Goal: Transaction & Acquisition: Book appointment/travel/reservation

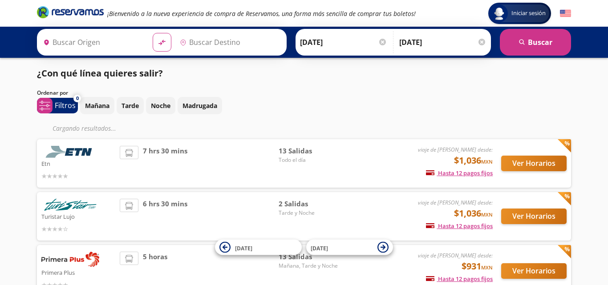
type input "[GEOGRAPHIC_DATA], [GEOGRAPHIC_DATA]"
type input "[GEOGRAPHIC_DATA][PERSON_NAME], [GEOGRAPHIC_DATA][PERSON_NAME]"
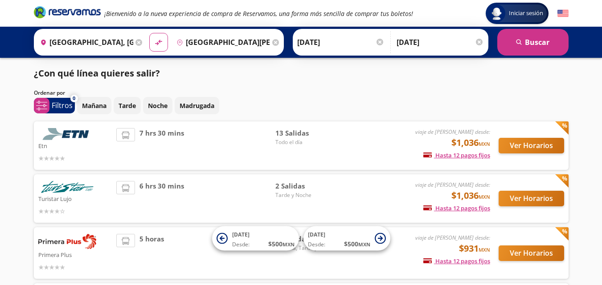
scroll to position [45, 0]
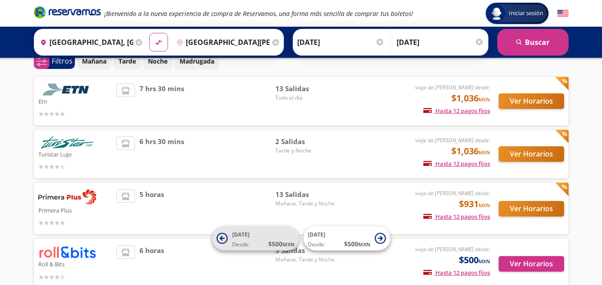
click at [231, 244] on button "[DATE] Desde: $ 500 MXN" at bounding box center [255, 239] width 87 height 24
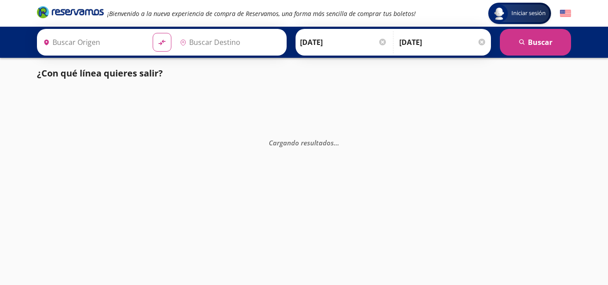
type input "[GEOGRAPHIC_DATA], [GEOGRAPHIC_DATA]"
type input "[GEOGRAPHIC_DATA][PERSON_NAME], [GEOGRAPHIC_DATA][PERSON_NAME]"
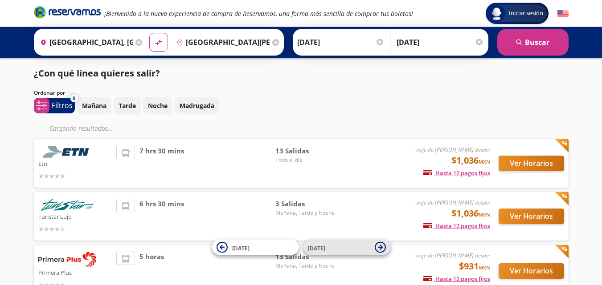
click at [377, 249] on icon at bounding box center [380, 247] width 11 height 11
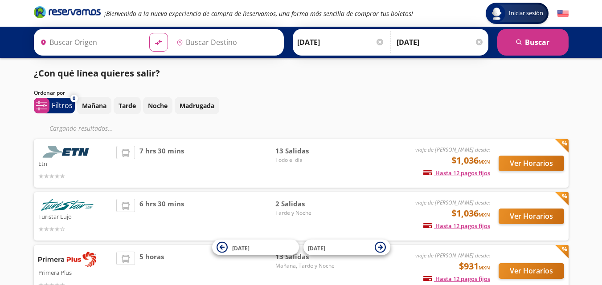
type input "[GEOGRAPHIC_DATA][PERSON_NAME], [GEOGRAPHIC_DATA][PERSON_NAME]"
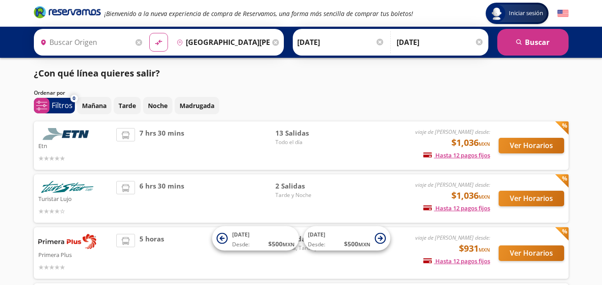
type input "[GEOGRAPHIC_DATA], [GEOGRAPHIC_DATA]"
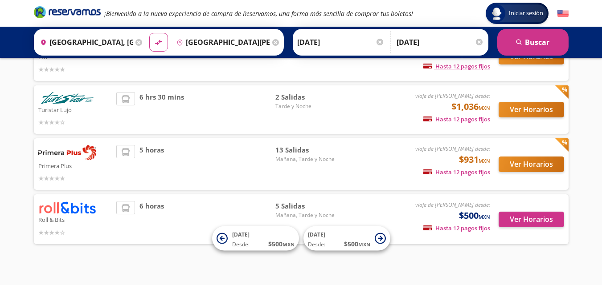
scroll to position [45, 0]
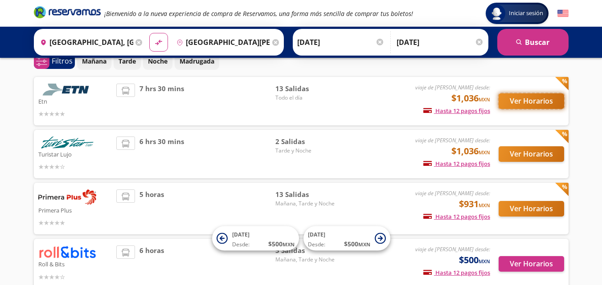
click at [525, 102] on button "Ver Horarios" at bounding box center [530, 102] width 65 height 16
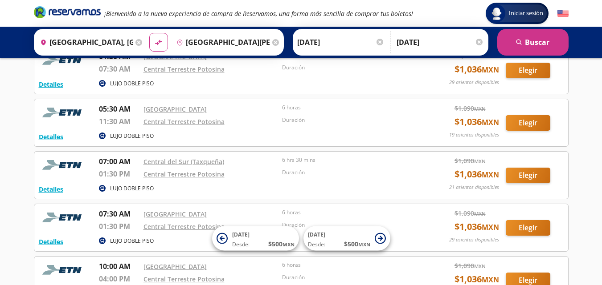
scroll to position [45, 0]
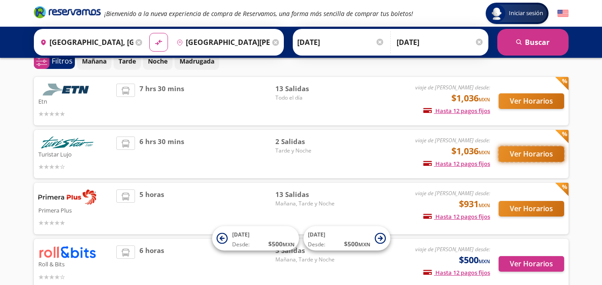
click at [525, 157] on button "Ver Horarios" at bounding box center [530, 155] width 65 height 16
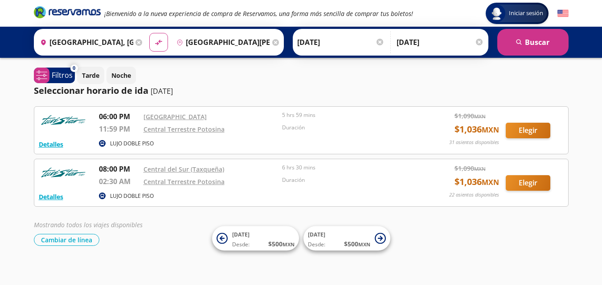
scroll to position [45, 0]
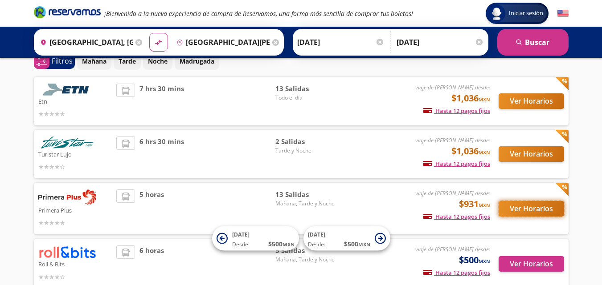
click at [520, 209] on button "Ver Horarios" at bounding box center [530, 209] width 65 height 16
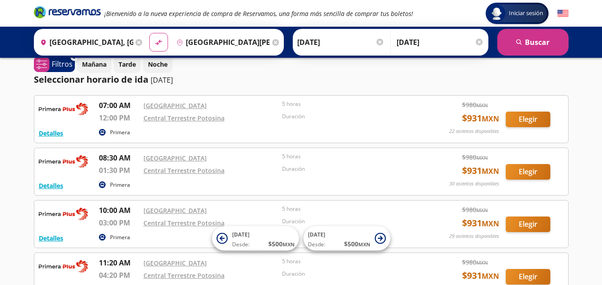
scroll to position [45, 0]
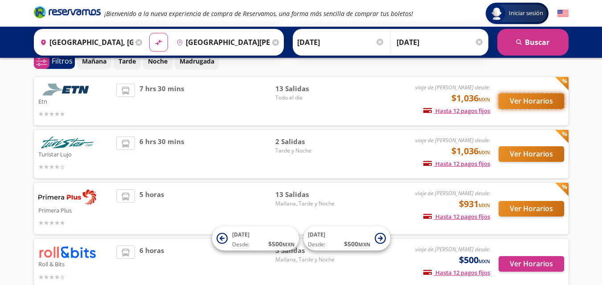
click at [519, 104] on button "Ver Horarios" at bounding box center [530, 102] width 65 height 16
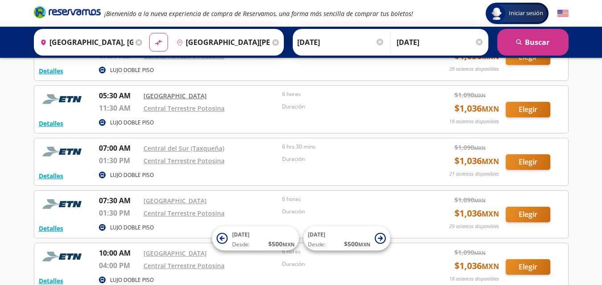
scroll to position [89, 0]
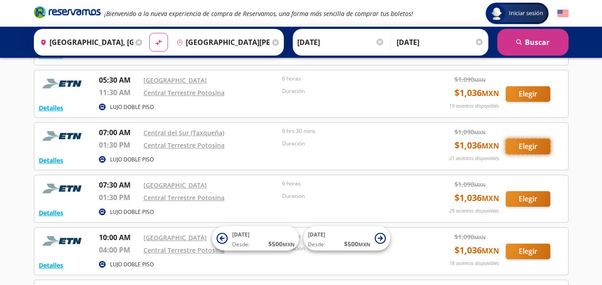
click at [533, 150] on button "Elegir" at bounding box center [527, 147] width 45 height 16
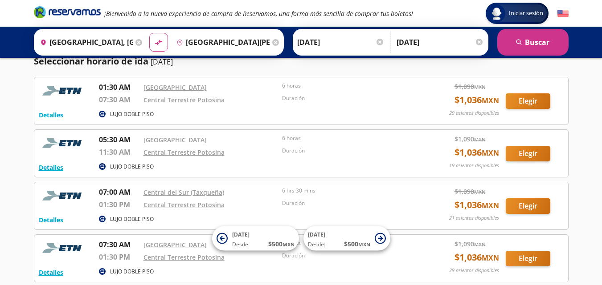
scroll to position [89, 0]
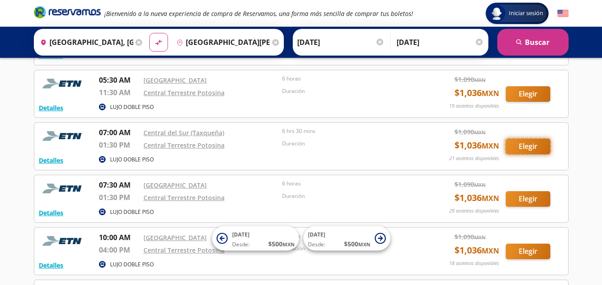
click at [526, 147] on button "Elegir" at bounding box center [527, 147] width 45 height 16
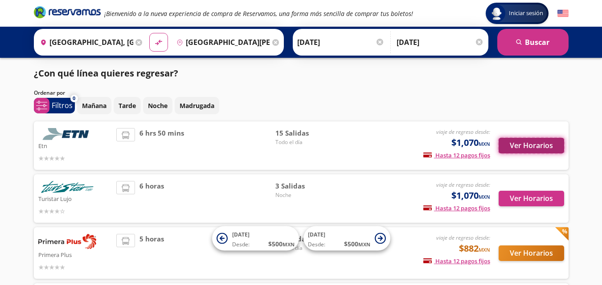
click at [531, 148] on button "Ver Horarios" at bounding box center [530, 146] width 65 height 16
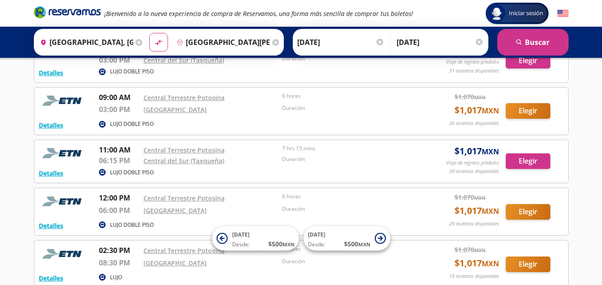
scroll to position [401, 0]
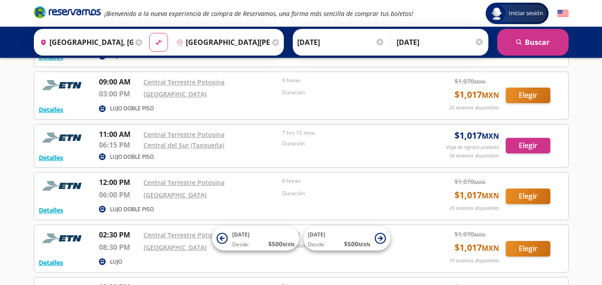
click at [582, 107] on div "Group 9 Created with Sketch. Iniciar sesión Iniciar sesión ¡Bienvenido a la nue…" at bounding box center [301, 100] width 602 height 1003
click at [49, 158] on button "Detalles" at bounding box center [51, 157] width 24 height 9
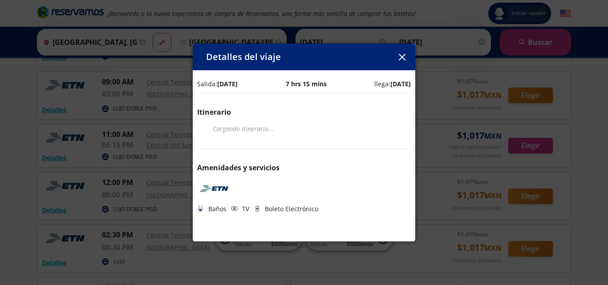
click at [401, 57] on icon "button" at bounding box center [402, 57] width 7 height 7
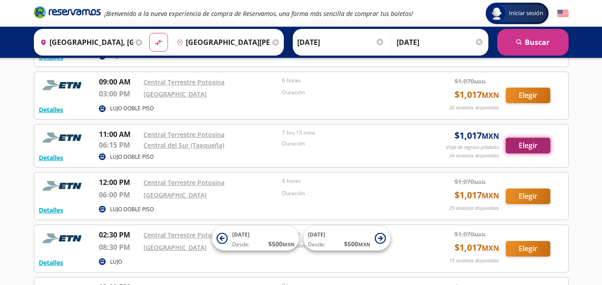
click at [519, 144] on button "Elegir" at bounding box center [527, 146] width 45 height 16
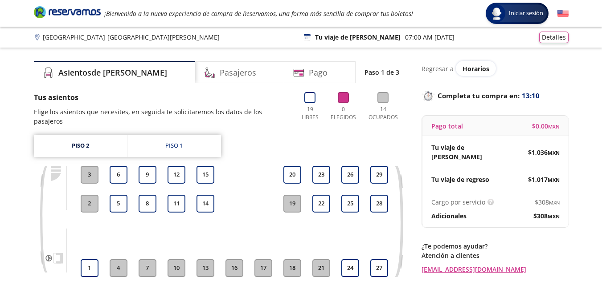
scroll to position [45, 0]
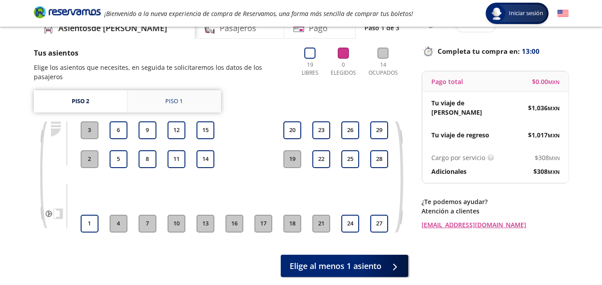
click at [169, 97] on div "Piso 1" at bounding box center [173, 101] width 17 height 9
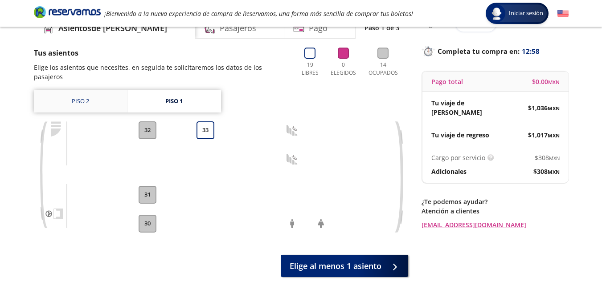
click at [81, 90] on link "Piso 2" at bounding box center [80, 101] width 93 height 22
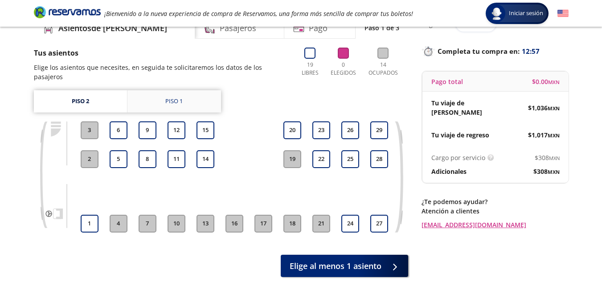
click at [171, 97] on div "Piso 1" at bounding box center [173, 101] width 17 height 9
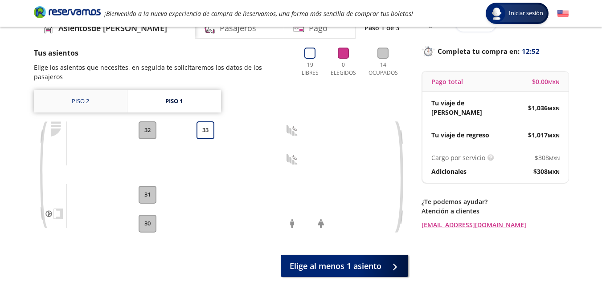
click at [82, 92] on link "Piso 2" at bounding box center [80, 101] width 93 height 22
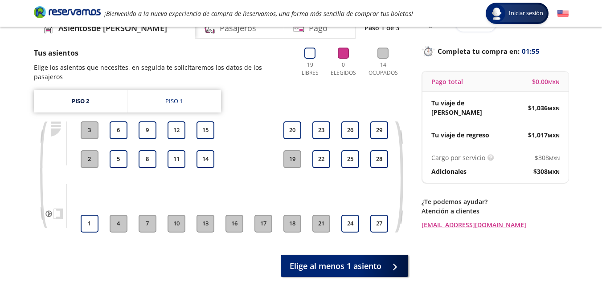
click at [34, 90] on link "Piso 2" at bounding box center [80, 101] width 93 height 22
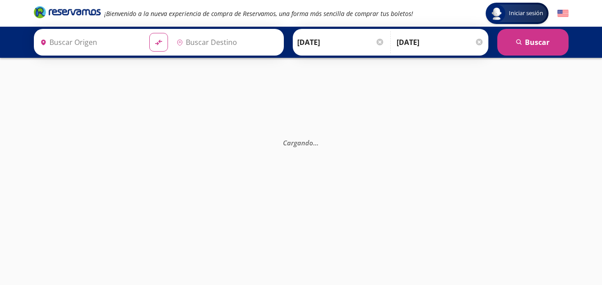
type input "Central del Sur (taxqueña), [GEOGRAPHIC_DATA]"
type input "Central Terrestre Potosina, [GEOGRAPHIC_DATA][PERSON_NAME]"
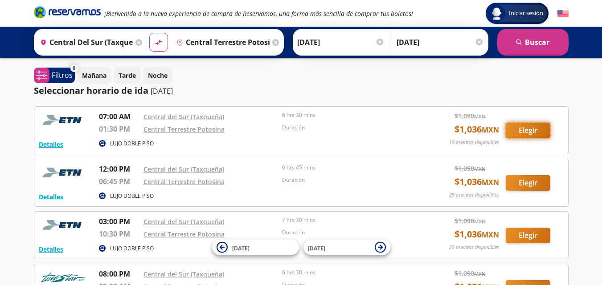
click at [538, 132] on button "Elegir" at bounding box center [527, 131] width 45 height 16
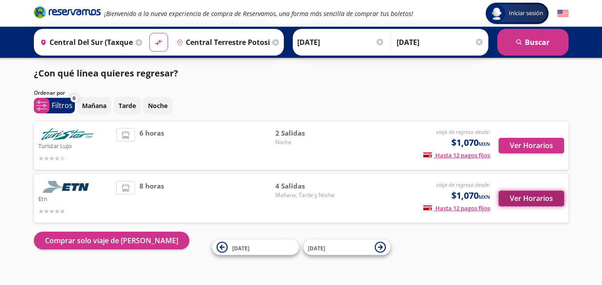
click at [511, 199] on button "Ver Horarios" at bounding box center [530, 199] width 65 height 16
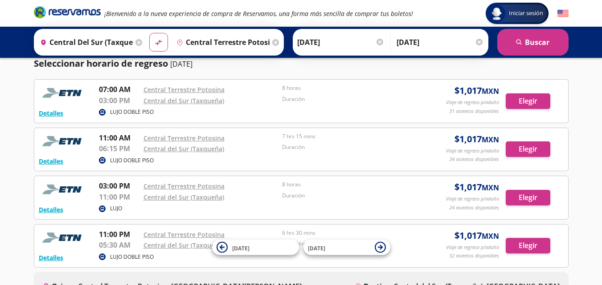
scroll to position [89, 0]
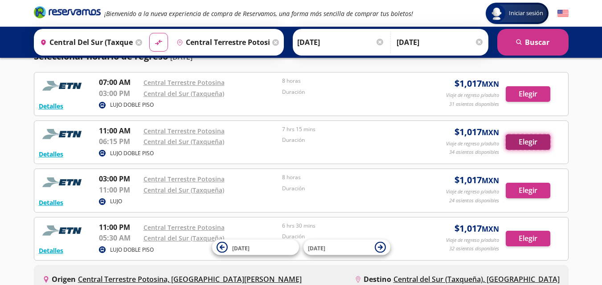
click at [524, 138] on button "Elegir" at bounding box center [527, 142] width 45 height 16
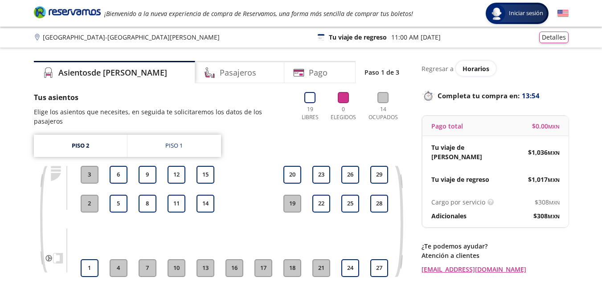
scroll to position [45, 0]
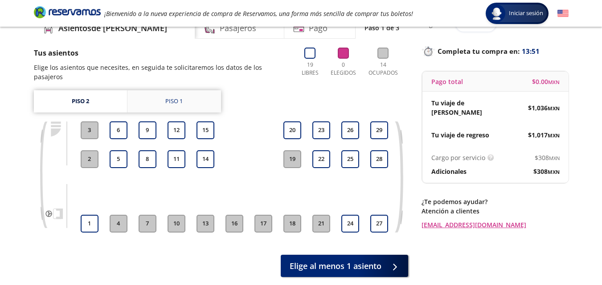
click at [178, 90] on link "Piso 1" at bounding box center [174, 101] width 94 height 22
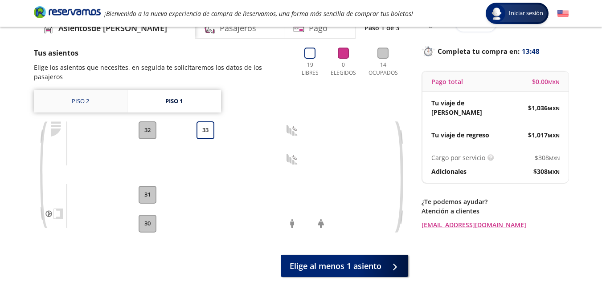
click at [86, 92] on link "Piso 2" at bounding box center [80, 101] width 93 height 22
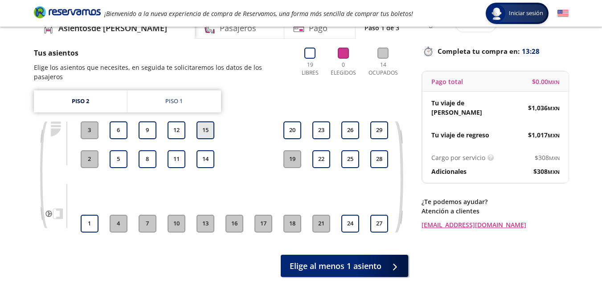
click at [211, 122] on button "15" at bounding box center [205, 131] width 18 height 18
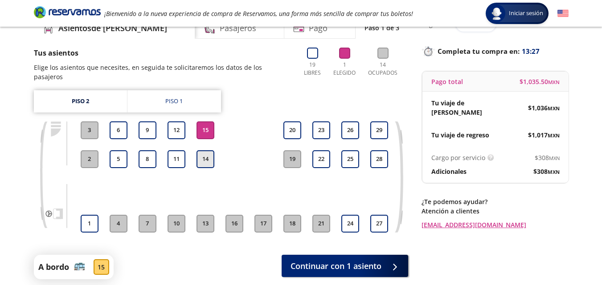
click at [207, 151] on button "14" at bounding box center [205, 160] width 18 height 18
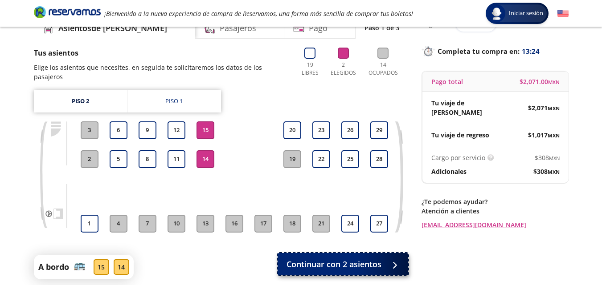
click at [333, 259] on span "Continuar con 2 asientos" at bounding box center [333, 265] width 95 height 12
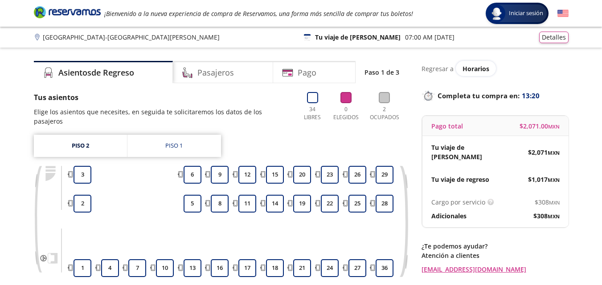
scroll to position [45, 0]
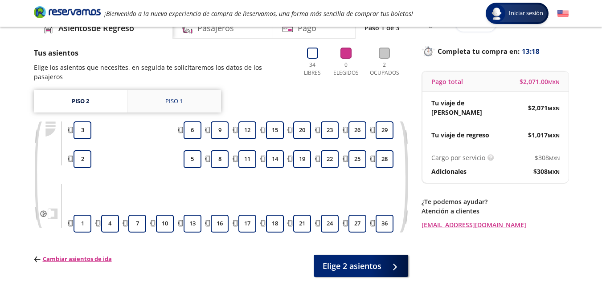
click at [170, 97] on div "Piso 1" at bounding box center [173, 101] width 17 height 9
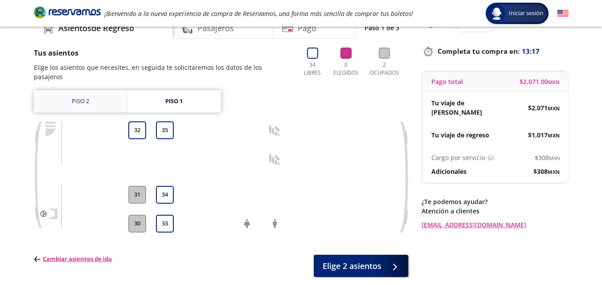
click at [87, 93] on link "Piso 2" at bounding box center [80, 101] width 93 height 22
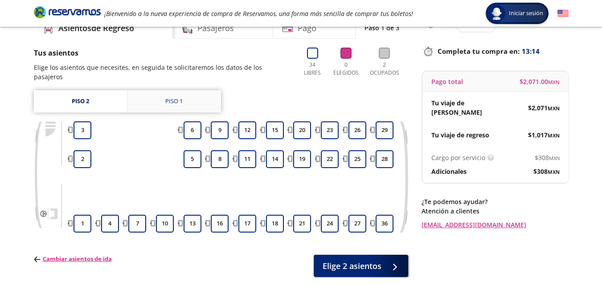
click at [167, 97] on div "Piso 1" at bounding box center [173, 101] width 17 height 9
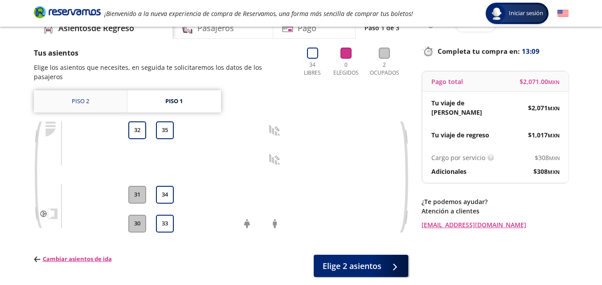
click at [83, 90] on link "Piso 2" at bounding box center [80, 101] width 93 height 22
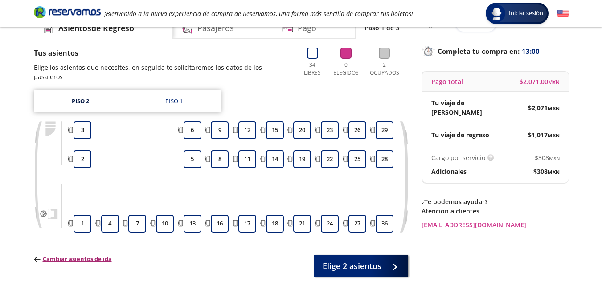
click at [91, 255] on p "Cambiar asientos de ida" at bounding box center [73, 259] width 78 height 9
click at [65, 255] on p "Cambiar asientos de ida" at bounding box center [73, 259] width 78 height 9
click at [35, 255] on p "Cambiar asientos de ida" at bounding box center [73, 259] width 78 height 9
click at [36, 255] on p "Cambiar asientos de ida" at bounding box center [73, 259] width 78 height 9
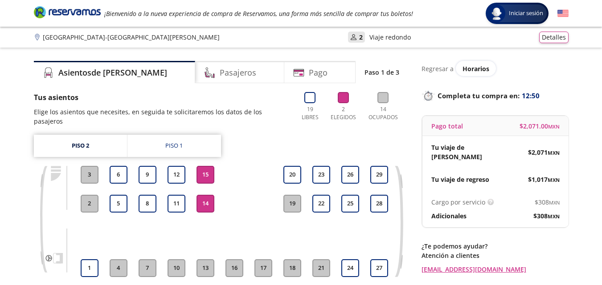
scroll to position [45, 0]
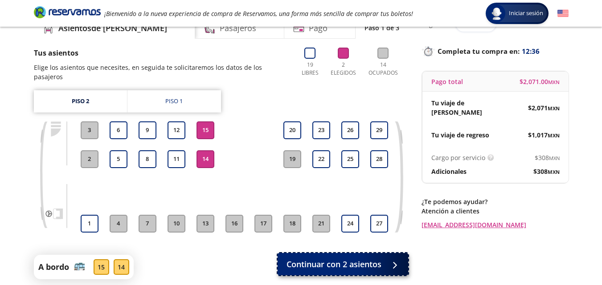
click at [322, 259] on span "Continuar con 2 asientos" at bounding box center [333, 265] width 95 height 12
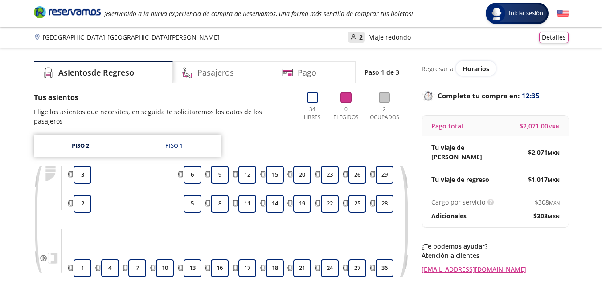
scroll to position [45, 0]
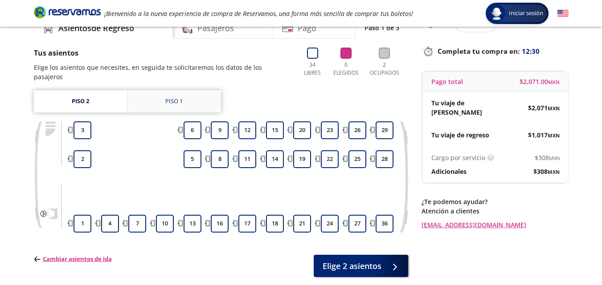
click at [175, 97] on div "Piso 1" at bounding box center [173, 101] width 17 height 9
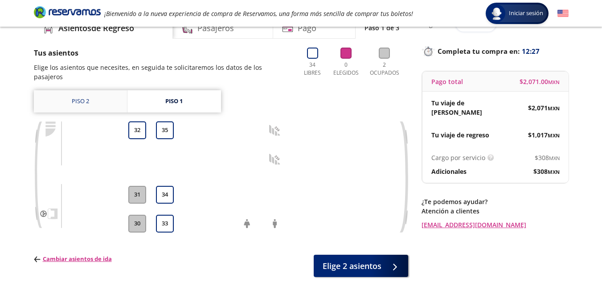
click at [90, 94] on link "Piso 2" at bounding box center [80, 101] width 93 height 22
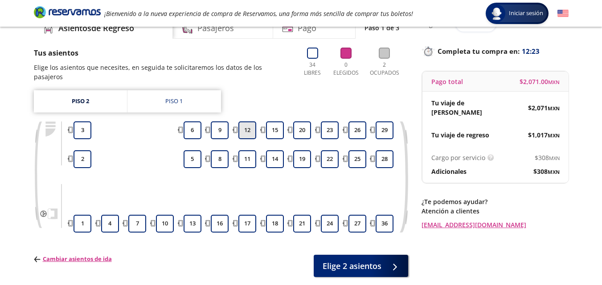
click at [246, 122] on button "12" at bounding box center [247, 131] width 18 height 18
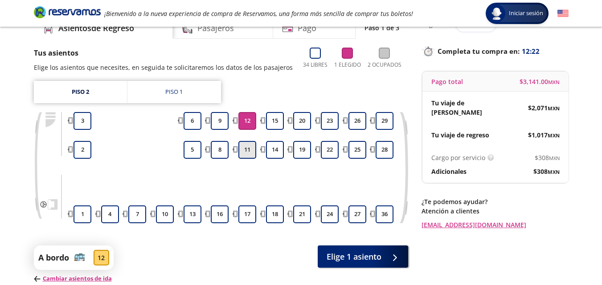
click at [247, 153] on button "11" at bounding box center [247, 150] width 18 height 18
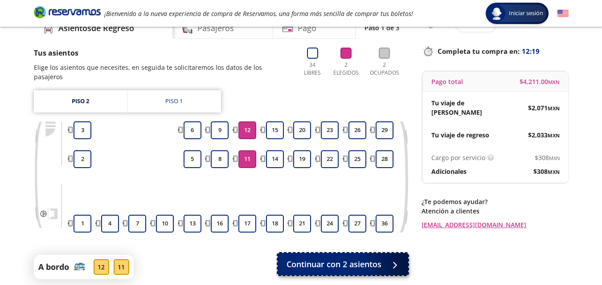
click at [335, 259] on span "Continuar con 2 asientos" at bounding box center [333, 265] width 95 height 12
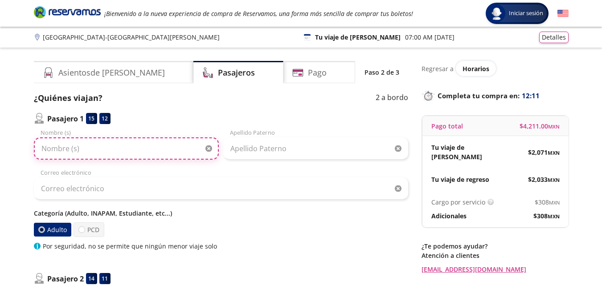
click at [90, 149] on input "Nombre (s)" at bounding box center [126, 149] width 185 height 22
type input "Anamile"
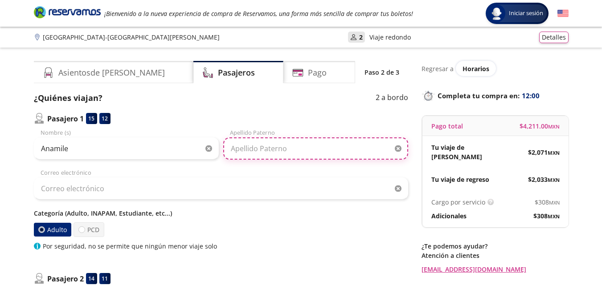
click at [247, 151] on input "Apellido Paterno" at bounding box center [315, 149] width 185 height 22
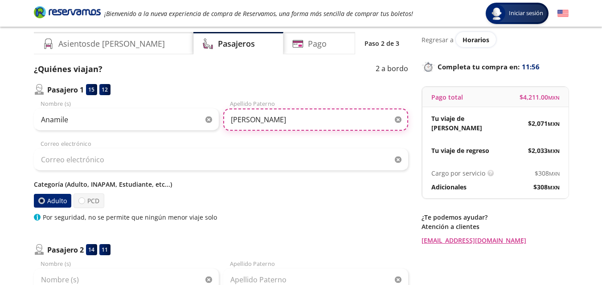
scroll to position [45, 0]
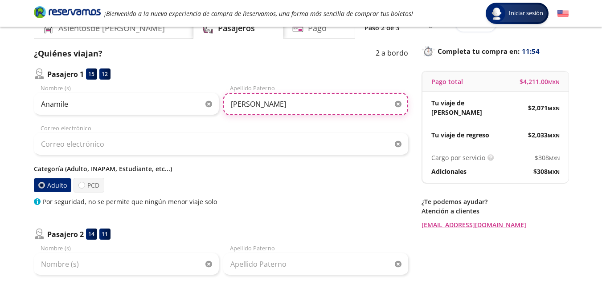
type input "[PERSON_NAME]"
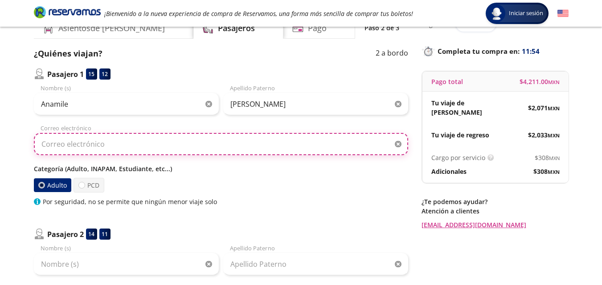
click at [132, 143] on input "Correo electrónico" at bounding box center [221, 144] width 374 height 22
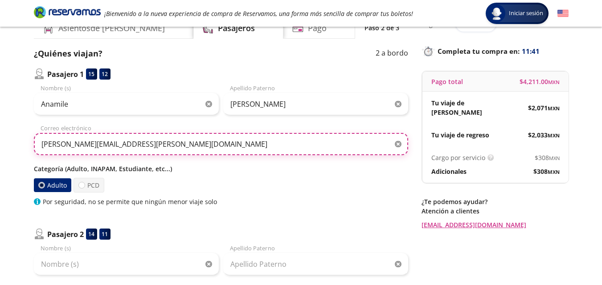
scroll to position [89, 0]
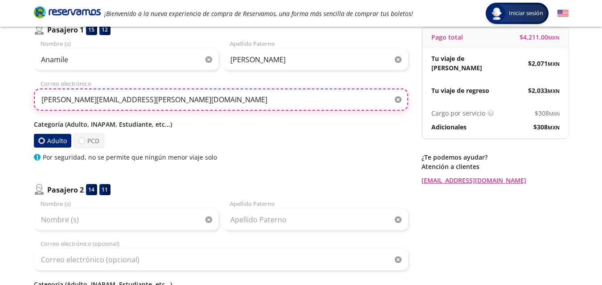
type input "[PERSON_NAME][EMAIL_ADDRESS][PERSON_NAME][DOMAIN_NAME]"
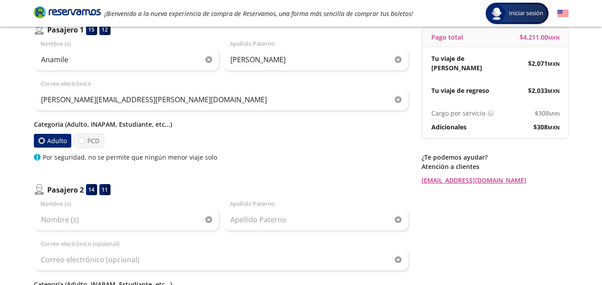
click at [254, 129] on div "Categoría (Adulto, INAPAM, Estudiante, etc...) Adulto PCD Por seguridad, no se …" at bounding box center [221, 141] width 374 height 42
click at [89, 143] on label "PCD" at bounding box center [88, 141] width 31 height 15
click at [85, 143] on input "PCD" at bounding box center [82, 141] width 6 height 6
radio input "true"
click at [47, 139] on label "Adulto" at bounding box center [52, 141] width 38 height 15
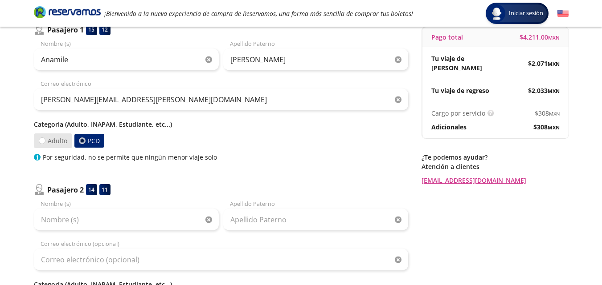
click at [45, 139] on input "Adulto" at bounding box center [42, 141] width 6 height 6
radio input "true"
radio input "false"
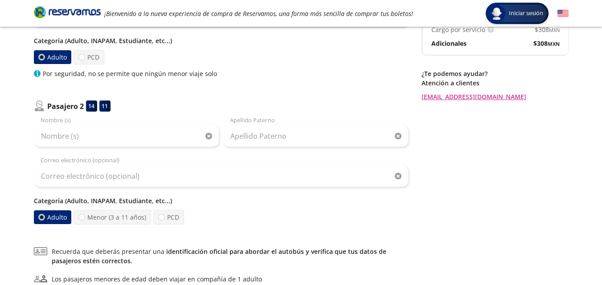
scroll to position [178, 0]
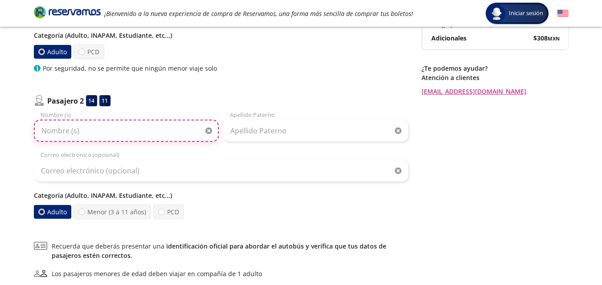
click at [102, 132] on input "Nombre (s)" at bounding box center [126, 131] width 185 height 22
type input "Itzue Ashanty"
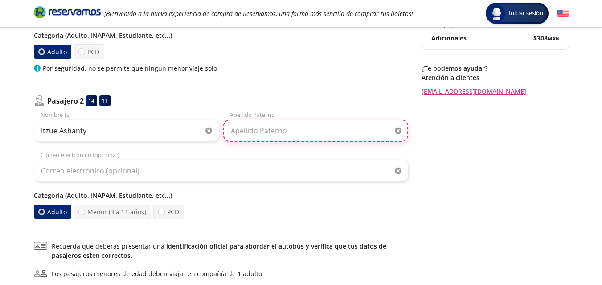
click at [258, 134] on input "Apellido Paterno" at bounding box center [315, 131] width 185 height 22
type input "[PERSON_NAME]"
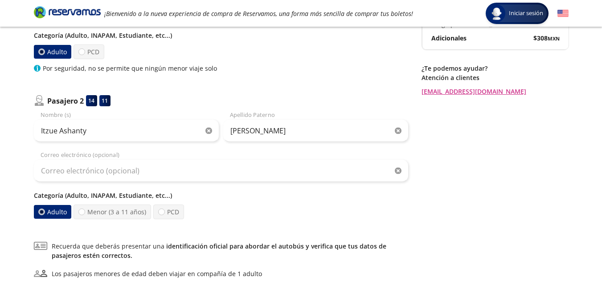
click at [225, 151] on div "Correo electrónico (opcional)" at bounding box center [221, 166] width 374 height 31
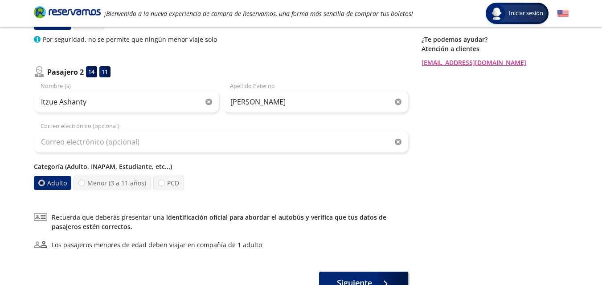
scroll to position [223, 0]
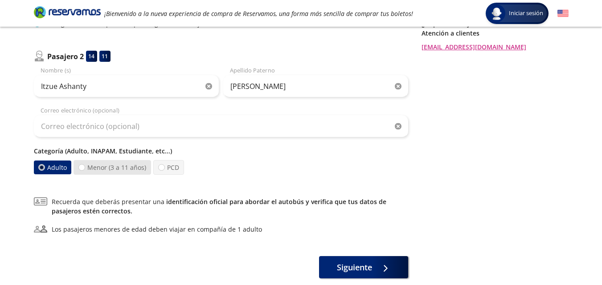
click at [84, 164] on label "Menor (3 a 11 años)" at bounding box center [111, 167] width 77 height 15
click at [84, 165] on input "Menor (3 a 11 años)" at bounding box center [82, 168] width 6 height 6
radio input "true"
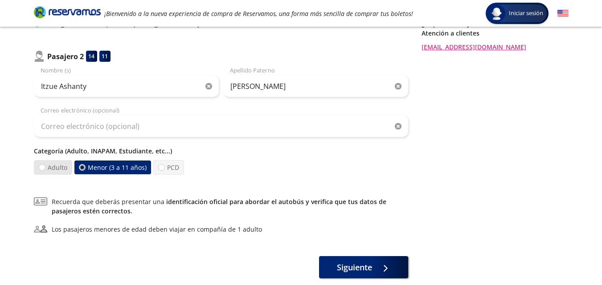
click at [47, 170] on label "Adulto" at bounding box center [53, 167] width 38 height 15
click at [45, 170] on input "Adulto" at bounding box center [42, 168] width 6 height 6
radio input "true"
radio input "false"
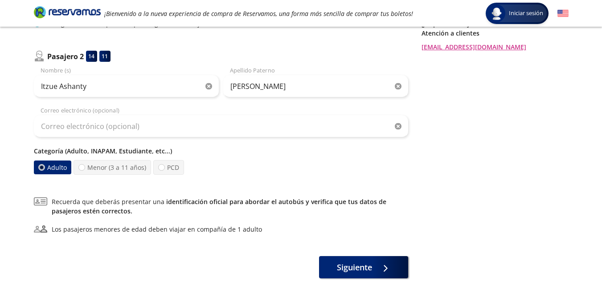
scroll to position [267, 0]
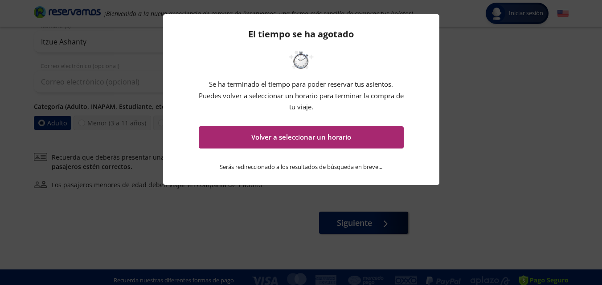
click at [291, 139] on button "Volver a seleccionar un horario" at bounding box center [301, 137] width 205 height 22
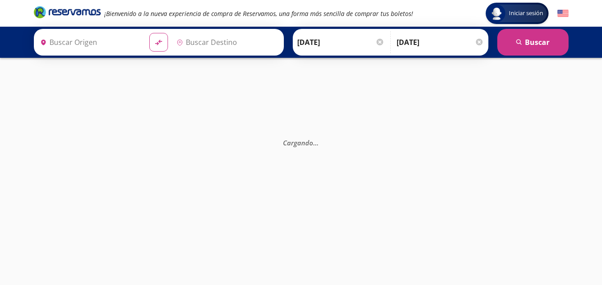
type input "Central del Sur (taxqueña), [GEOGRAPHIC_DATA]"
type input "Central Terrestre Potosina, [GEOGRAPHIC_DATA][PERSON_NAME]"
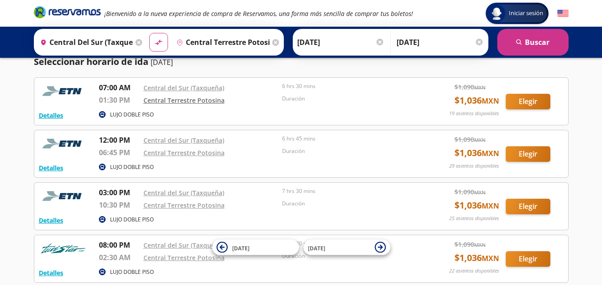
scroll to position [45, 0]
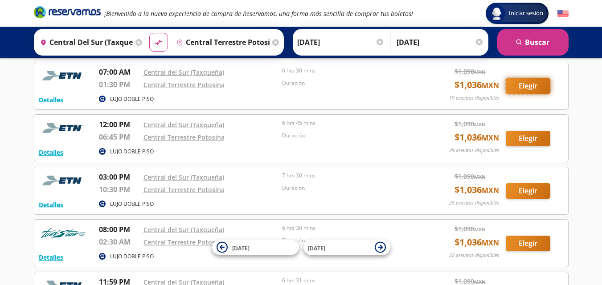
click at [525, 85] on button "Elegir" at bounding box center [527, 86] width 45 height 16
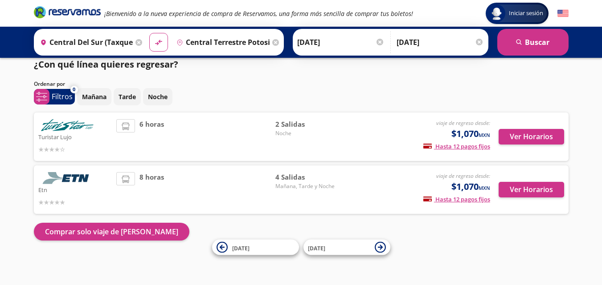
scroll to position [9, 0]
click at [519, 190] on button "Ver Horarios" at bounding box center [530, 190] width 65 height 16
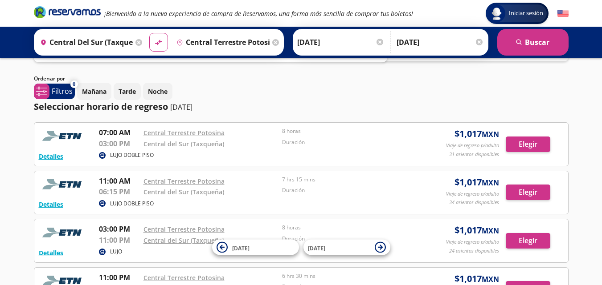
scroll to position [83, 0]
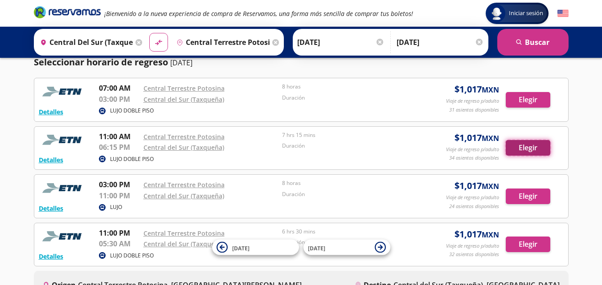
click at [514, 146] on button "Elegir" at bounding box center [527, 148] width 45 height 16
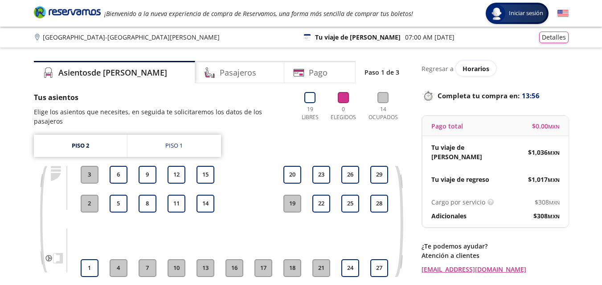
scroll to position [45, 0]
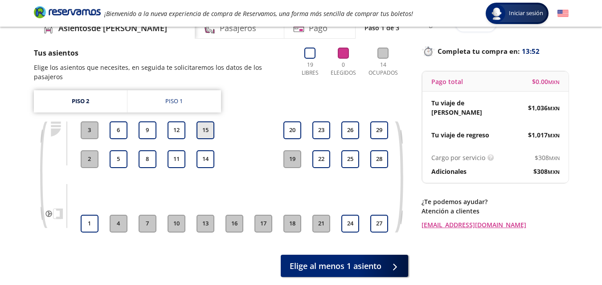
click at [204, 122] on button "15" at bounding box center [205, 131] width 18 height 18
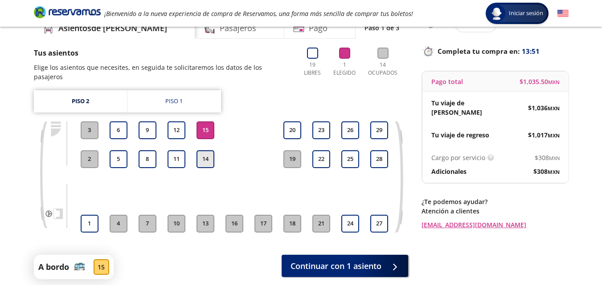
click at [204, 153] on button "14" at bounding box center [205, 160] width 18 height 18
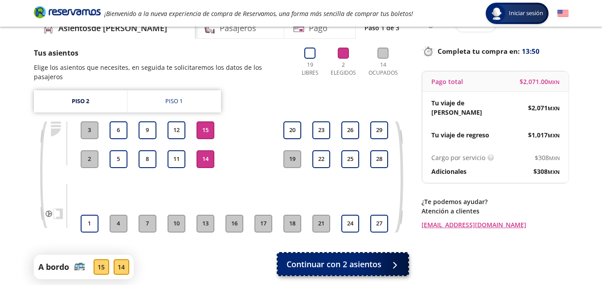
click at [363, 260] on span "Continuar con 2 asientos" at bounding box center [333, 265] width 95 height 12
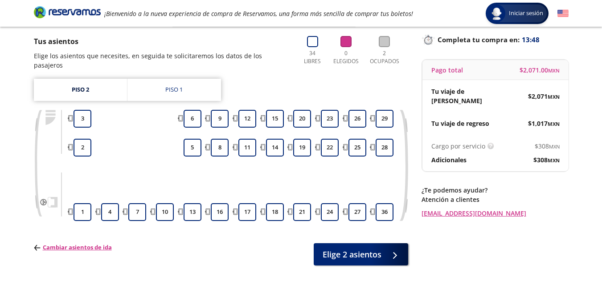
scroll to position [41, 0]
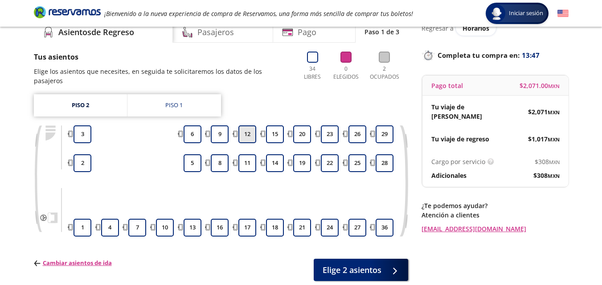
click at [251, 126] on button "12" at bounding box center [247, 135] width 18 height 18
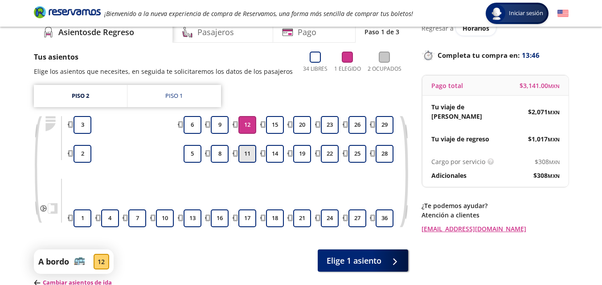
click at [252, 158] on button "11" at bounding box center [247, 154] width 18 height 18
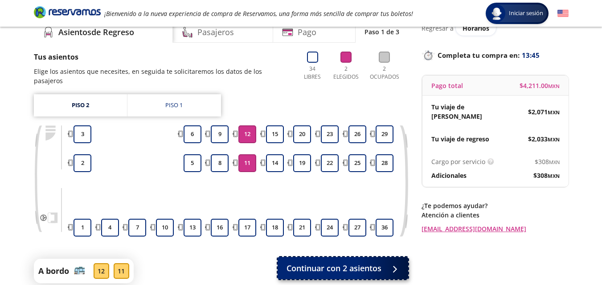
click at [346, 263] on span "Continuar con 2 asientos" at bounding box center [333, 269] width 95 height 12
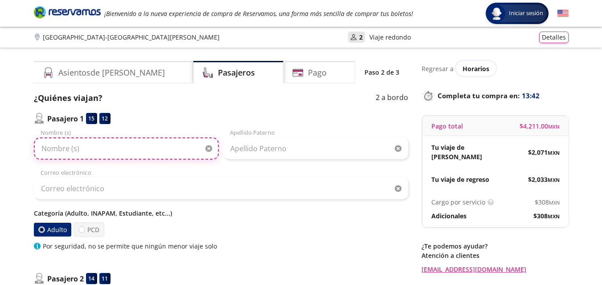
click at [119, 146] on input "Nombre (s)" at bounding box center [126, 149] width 185 height 22
type input "Anamile"
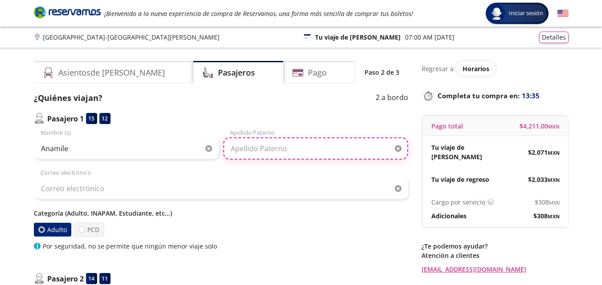
click at [277, 146] on input "Apellido Paterno" at bounding box center [315, 149] width 185 height 22
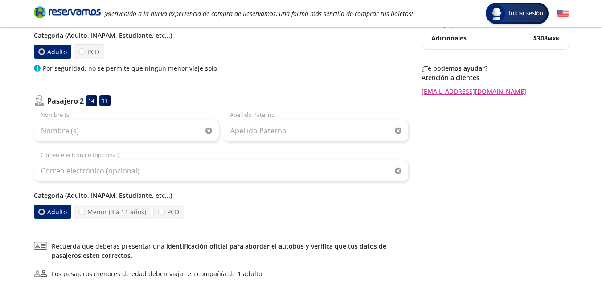
scroll to position [134, 0]
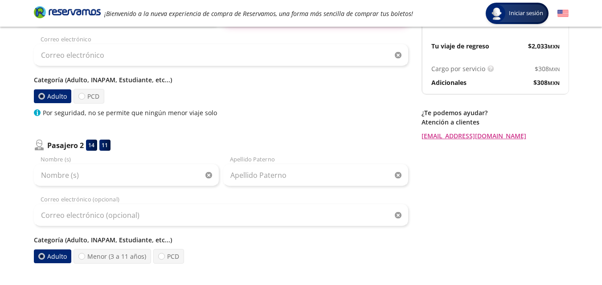
type input "[PERSON_NAME]"
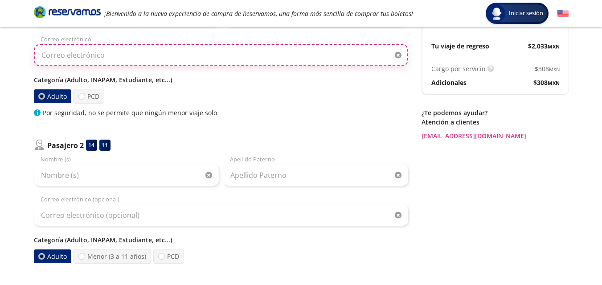
click at [135, 55] on input "Correo electrónico" at bounding box center [221, 55] width 374 height 22
type input "d"
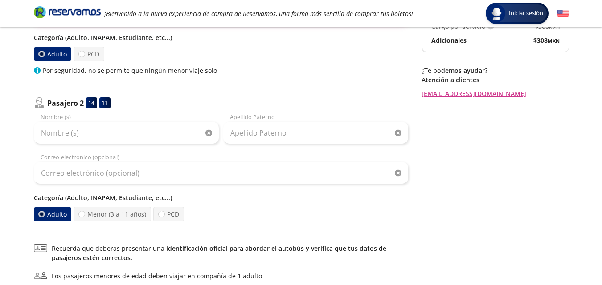
scroll to position [178, 0]
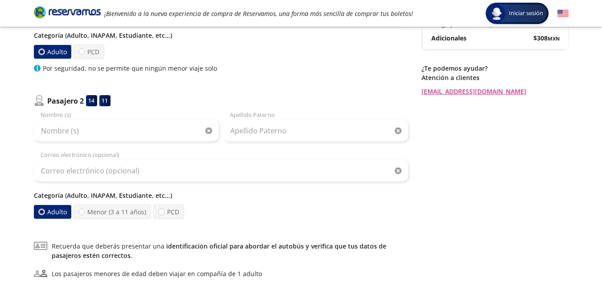
type input "[PERSON_NAME][EMAIL_ADDRESS][PERSON_NAME][DOMAIN_NAME]"
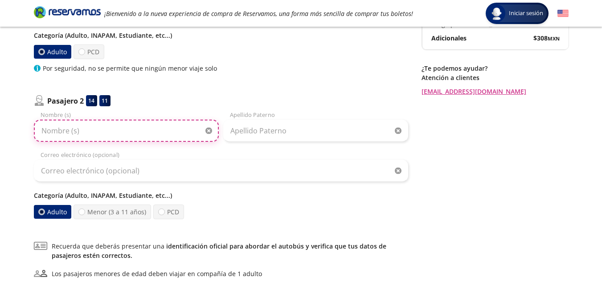
click at [119, 133] on input "Nombre (s)" at bounding box center [126, 131] width 185 height 22
type input "Itzue Ashanty"
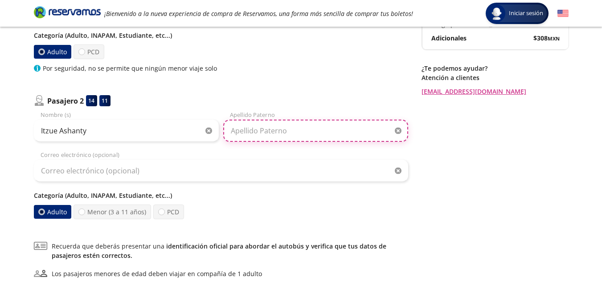
click at [289, 132] on input "Apellido Paterno" at bounding box center [315, 131] width 185 height 22
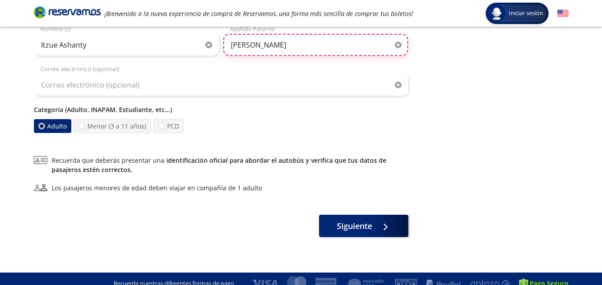
scroll to position [267, 0]
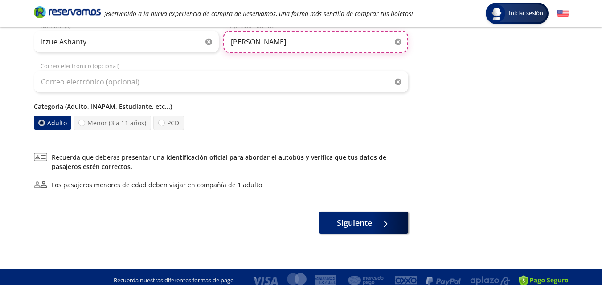
type input "[PERSON_NAME]"
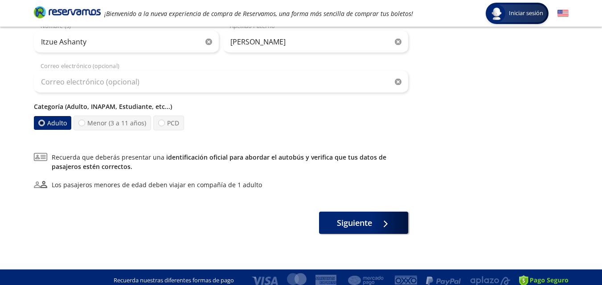
click at [201, 116] on div "Adulto Menor (3 a 11 años) PCD" at bounding box center [221, 123] width 374 height 15
click at [351, 223] on span "Siguiente" at bounding box center [354, 222] width 35 height 12
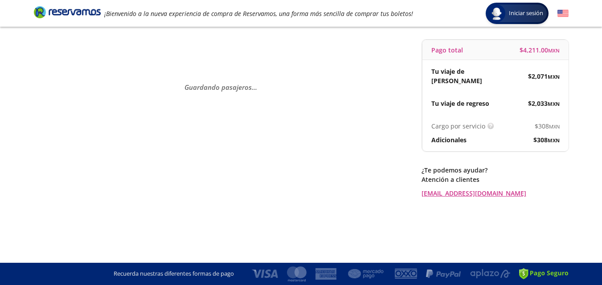
scroll to position [0, 0]
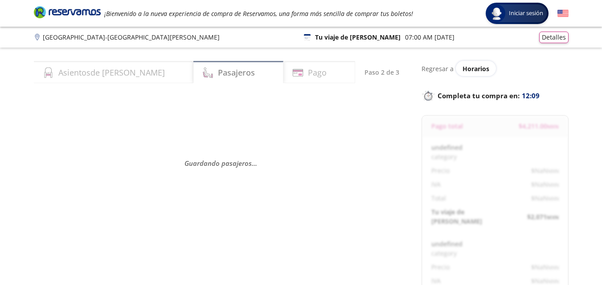
select select "MX"
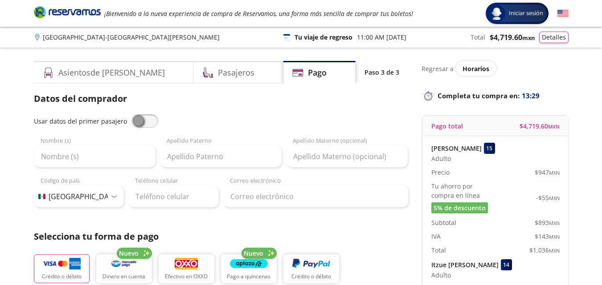
click at [140, 122] on span at bounding box center [144, 120] width 27 height 13
click at [131, 114] on input "checkbox" at bounding box center [131, 114] width 0 height 0
type input "Anamile"
type input "[PERSON_NAME]"
type input "[PERSON_NAME][EMAIL_ADDRESS][PERSON_NAME][DOMAIN_NAME]"
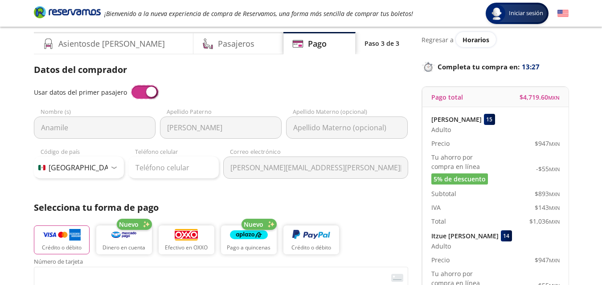
scroll to position [45, 0]
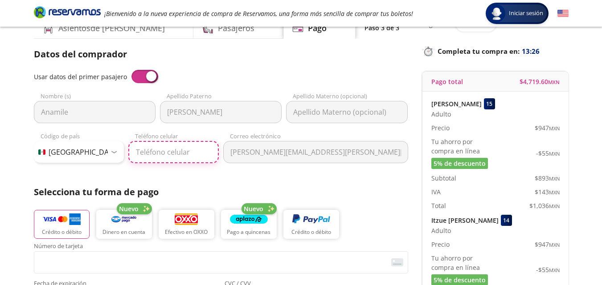
click at [175, 157] on input "Teléfono celular" at bounding box center [173, 152] width 90 height 22
type input "56 3678 2917"
click at [181, 180] on div "Datos del comprador Usar datos del primer pasajero Anamile Nombre (s) [PERSON_N…" at bounding box center [221, 249] width 374 height 403
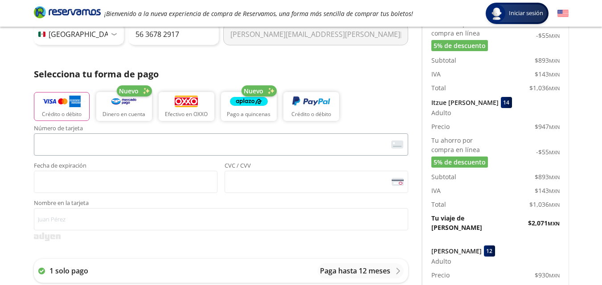
scroll to position [178, 0]
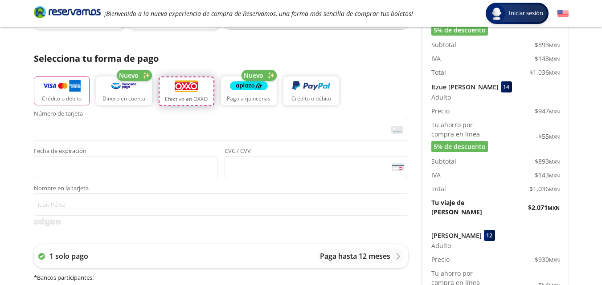
click at [184, 95] on p "Efectivo en OXXO" at bounding box center [186, 99] width 43 height 8
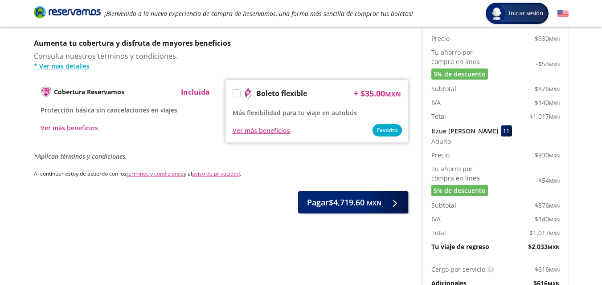
scroll to position [401, 0]
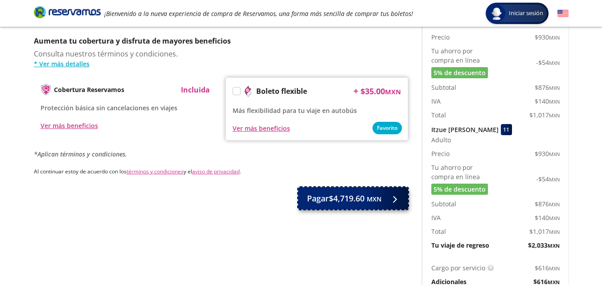
click at [338, 193] on span "Pagar $4,719.60 MXN" at bounding box center [344, 199] width 74 height 12
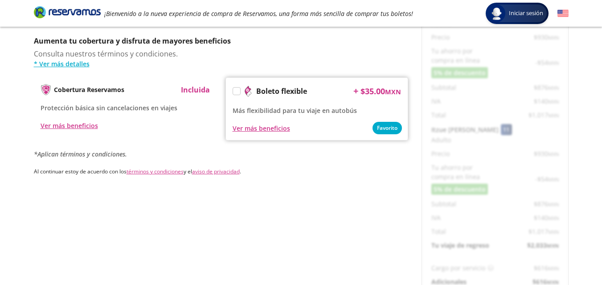
scroll to position [0, 0]
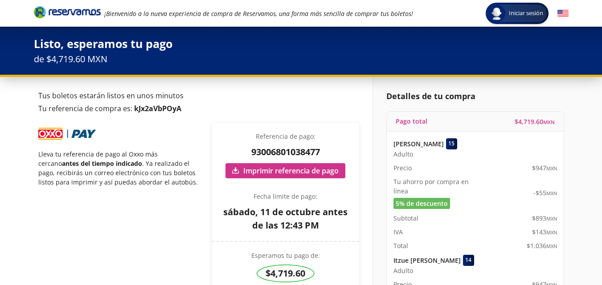
scroll to position [45, 0]
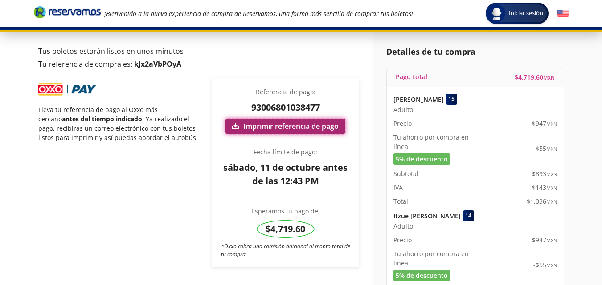
click at [291, 128] on link "Imprimir referencia de pago" at bounding box center [285, 126] width 120 height 15
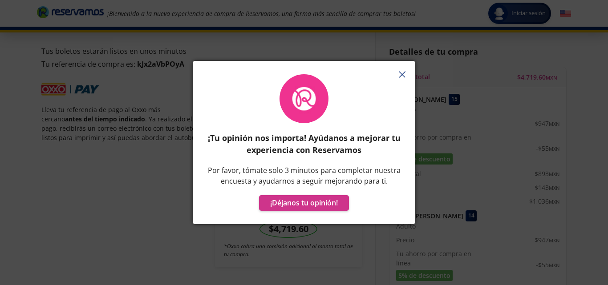
click at [403, 74] on icon "button" at bounding box center [402, 74] width 7 height 7
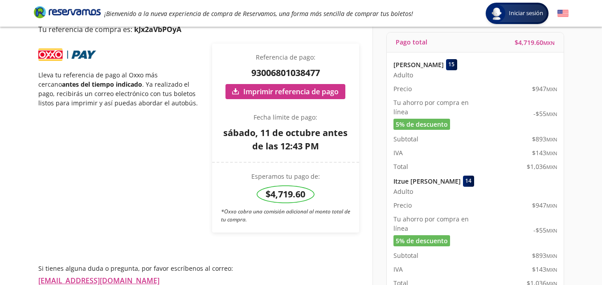
scroll to position [0, 0]
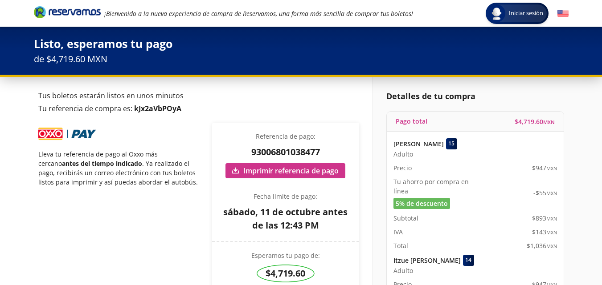
click at [100, 60] on p "de $4,719.60 MXN" at bounding box center [301, 59] width 534 height 13
